Goal: Information Seeking & Learning: Compare options

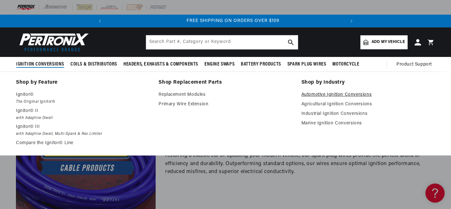
scroll to position [0, 238]
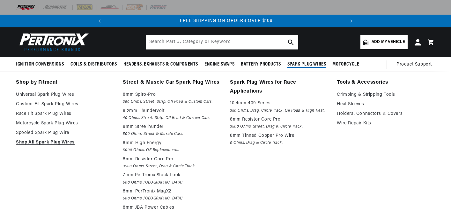
click at [306, 64] on span "Spark Plug Wires" at bounding box center [306, 64] width 39 height 7
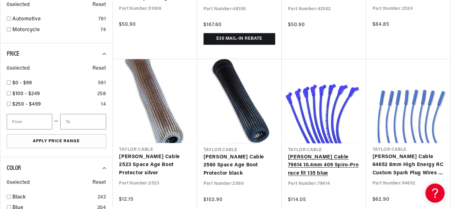
scroll to position [598, 0]
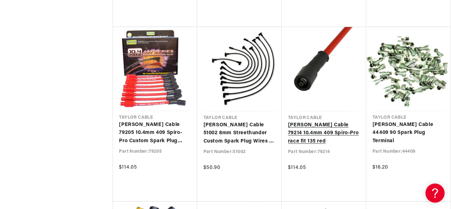
scroll to position [0, 238]
click at [318, 132] on link "Taylor Cable 79214 10.4mm 409 Spiro-Pro race fit 135 red" at bounding box center [324, 133] width 72 height 25
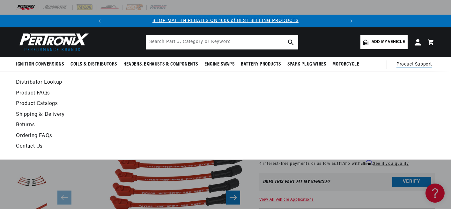
click at [410, 65] on span "Product Support" at bounding box center [413, 64] width 35 height 7
click at [414, 65] on span "Product Support" at bounding box center [413, 64] width 35 height 7
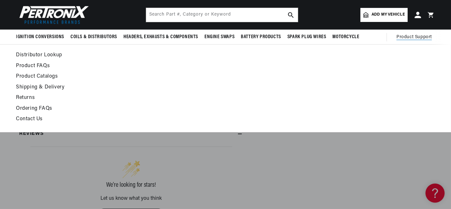
scroll to position [0, 238]
click at [414, 36] on span "Product Support" at bounding box center [413, 37] width 35 height 7
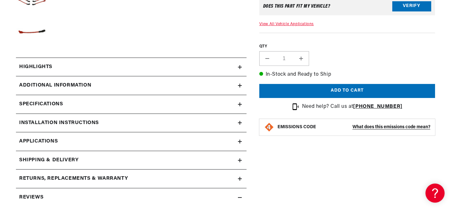
scroll to position [0, 0]
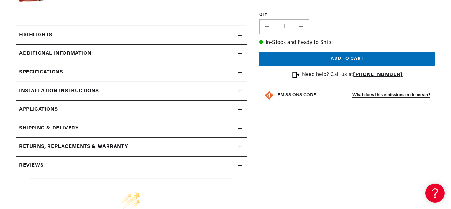
click at [241, 145] on icon at bounding box center [240, 147] width 4 height 4
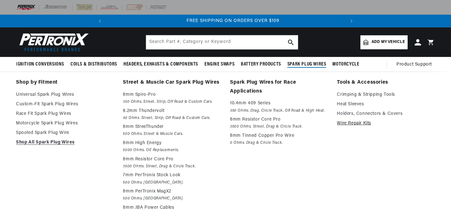
scroll to position [0, 238]
click at [354, 121] on link "Wire Repair Kits" at bounding box center [386, 124] width 98 height 8
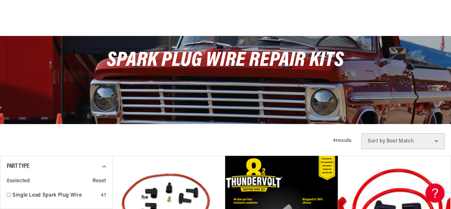
scroll to position [159, 0]
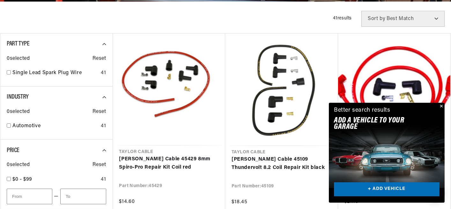
click at [440, 108] on button "Close" at bounding box center [441, 107] width 8 height 8
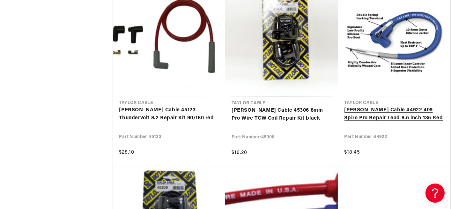
scroll to position [0, 0]
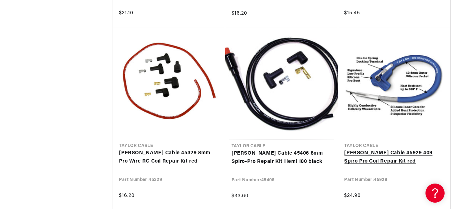
scroll to position [0, 169]
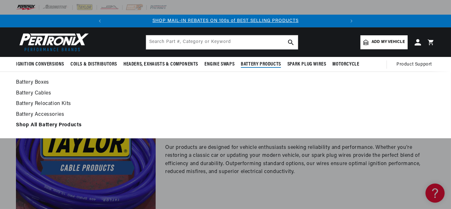
click at [267, 63] on span "Battery Products" at bounding box center [261, 64] width 40 height 7
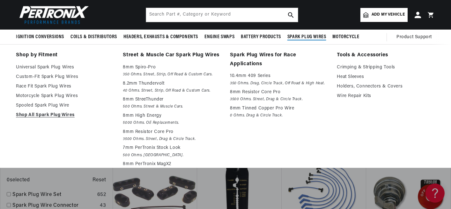
click at [308, 38] on span "Spark Plug Wires" at bounding box center [306, 37] width 39 height 7
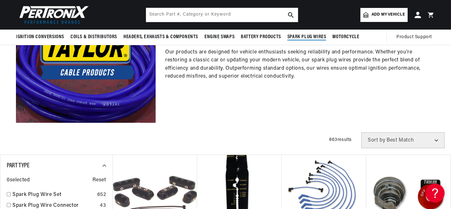
click at [308, 36] on span "Spark Plug Wires" at bounding box center [306, 37] width 39 height 7
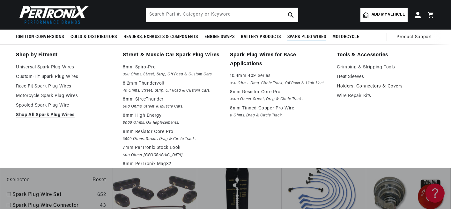
click at [356, 86] on link "Holders, Connectors & Covers" at bounding box center [386, 87] width 98 height 8
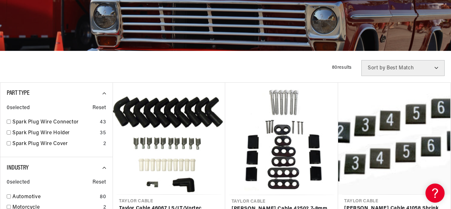
scroll to position [191, 0]
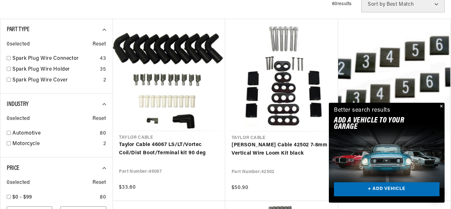
click at [441, 106] on button "Close" at bounding box center [441, 107] width 8 height 8
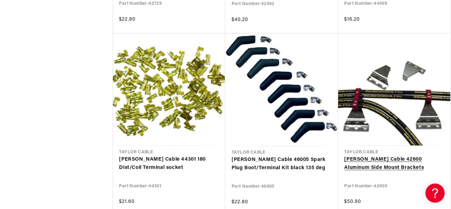
scroll to position [0, 238]
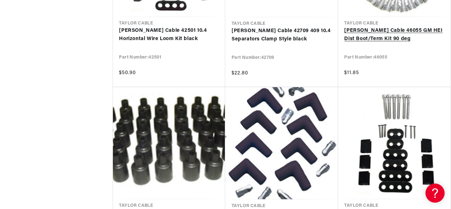
scroll to position [1403, 0]
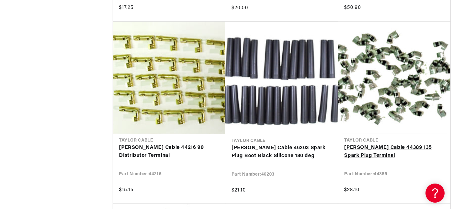
scroll to position [1658, 0]
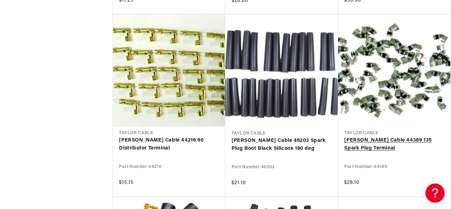
click at [377, 140] on link "Taylor Cable 44389 135 Spark Plug Terminal" at bounding box center [394, 145] width 100 height 16
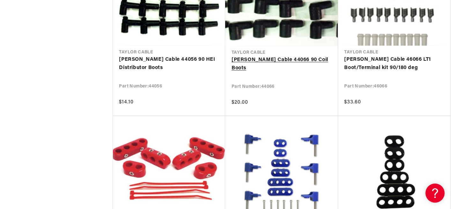
scroll to position [0, 0]
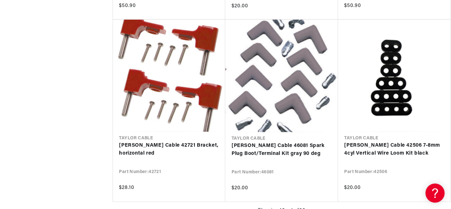
scroll to position [2934, 0]
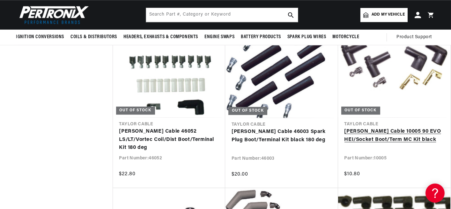
click at [444, 134] on link "Taylor Cable 10005 90 EVO HEI/Socket Boot/Term MC Kit black" at bounding box center [394, 136] width 100 height 16
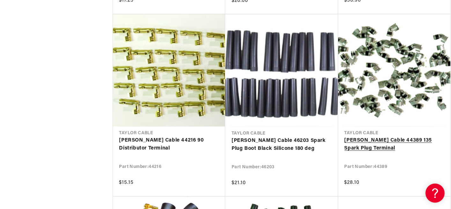
click at [379, 140] on link "Taylor Cable 44389 135 Spark Plug Terminal" at bounding box center [394, 145] width 100 height 16
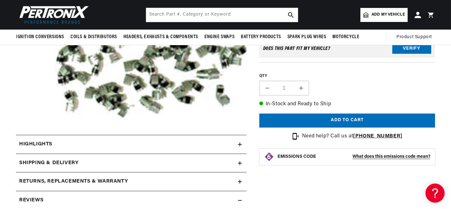
click at [241, 143] on icon at bounding box center [240, 145] width 4 height 4
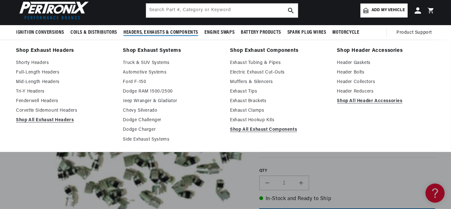
click at [155, 30] on span "Headers, Exhausts & Components" at bounding box center [160, 32] width 75 height 7
click at [45, 62] on link "Shorty Headers" at bounding box center [65, 63] width 98 height 8
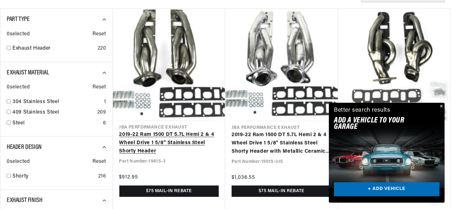
scroll to position [255, 0]
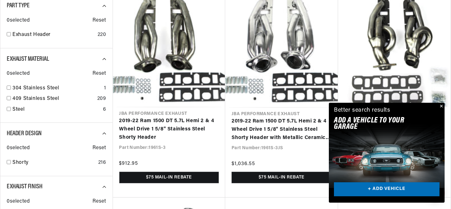
click at [440, 106] on button "Close" at bounding box center [441, 107] width 8 height 8
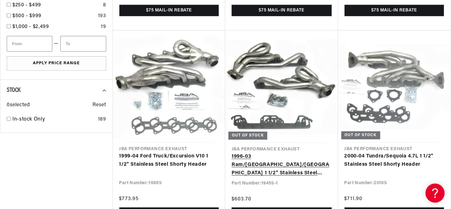
scroll to position [0, 238]
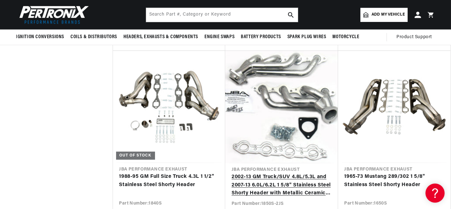
scroll to position [1212, 0]
